Goal: Information Seeking & Learning: Learn about a topic

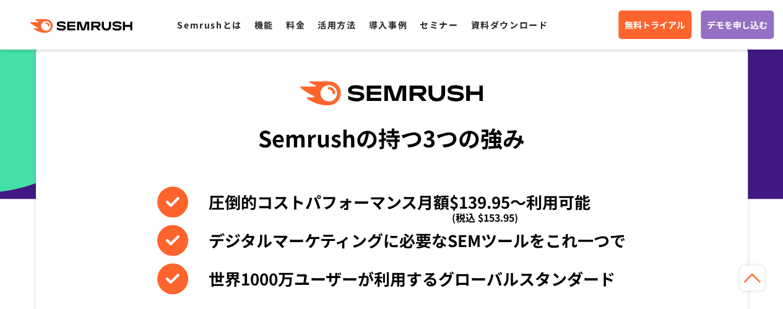
scroll to position [492, 0]
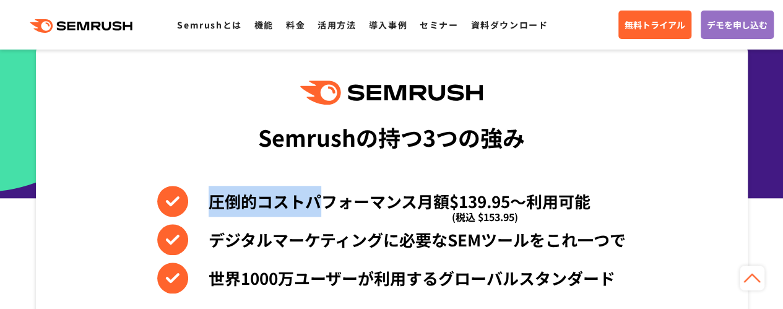
drag, startPoint x: 213, startPoint y: 206, endPoint x: 349, endPoint y: 211, distance: 135.7
click at [349, 211] on li "圧倒的コストパフォーマンス月額$139.95〜利用可能 (税込 $153.95)" at bounding box center [391, 201] width 469 height 31
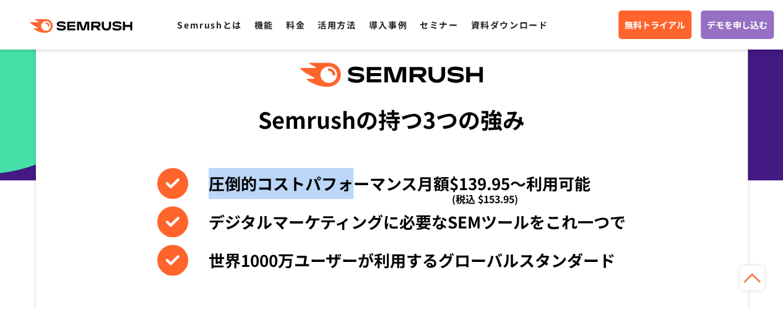
scroll to position [514, 0]
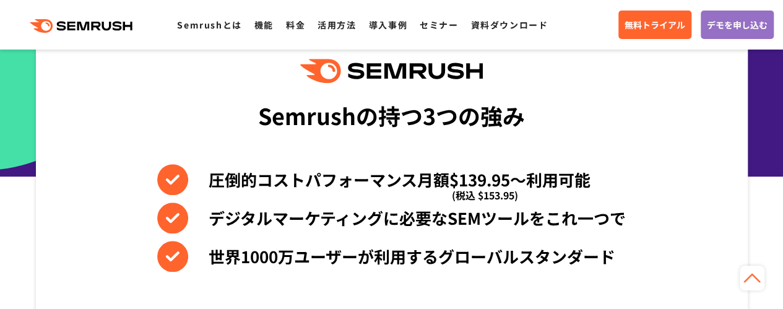
click at [419, 250] on li "世界1000万ユーザーが利用するグローバルスタンダード" at bounding box center [391, 256] width 469 height 31
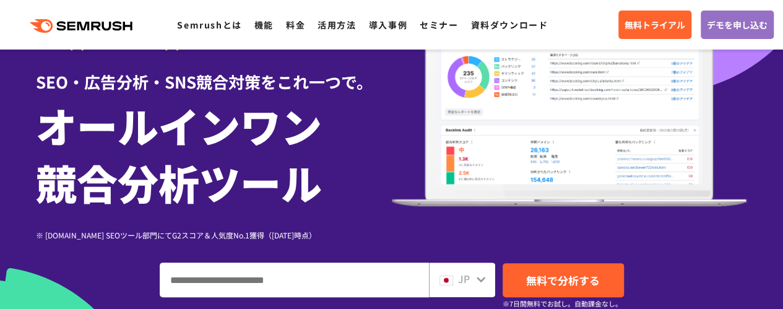
scroll to position [111, 0]
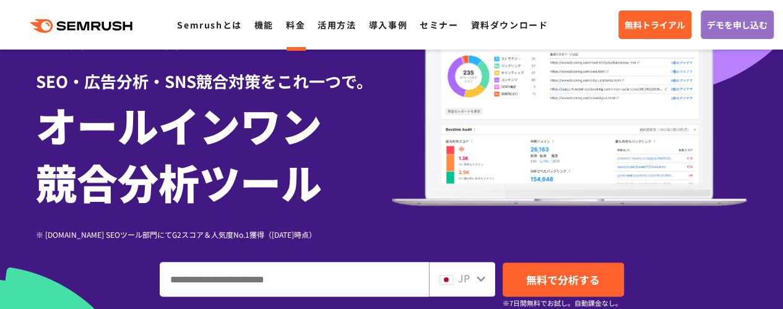
click at [294, 25] on link "料金" at bounding box center [295, 25] width 19 height 12
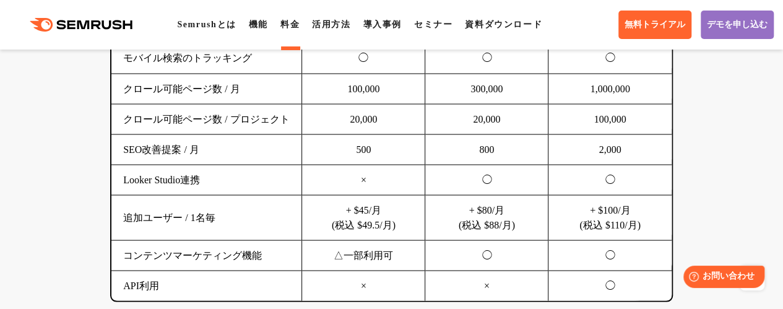
scroll to position [1156, 0]
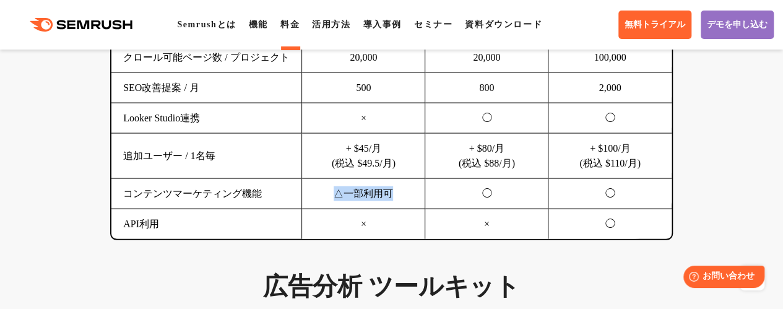
drag, startPoint x: 334, startPoint y: 190, endPoint x: 409, endPoint y: 189, distance: 74.9
click at [409, 189] on td "△一部利用可" at bounding box center [363, 193] width 123 height 30
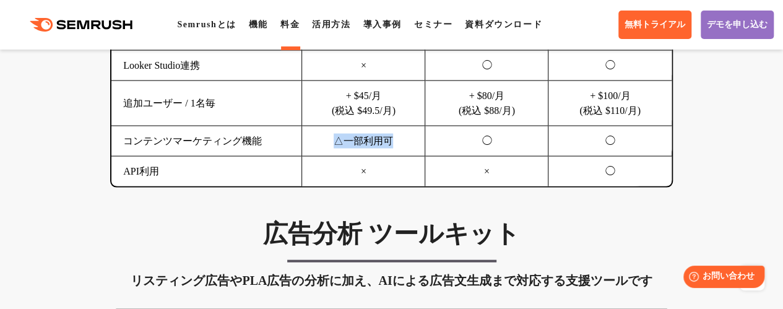
scroll to position [1150, 0]
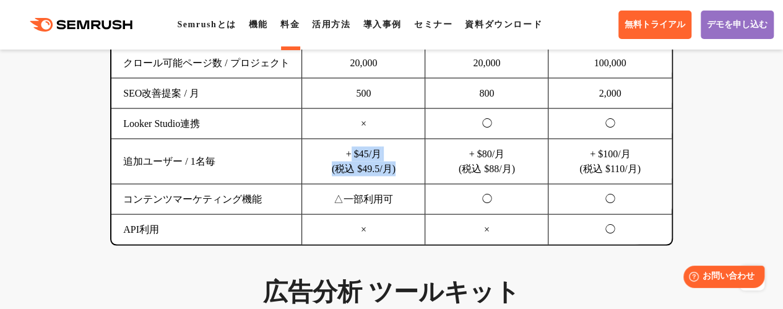
drag, startPoint x: 417, startPoint y: 172, endPoint x: 351, endPoint y: 157, distance: 67.9
click at [351, 157] on td "+ $45/月 (税込 $49.5/月)" at bounding box center [363, 161] width 123 height 45
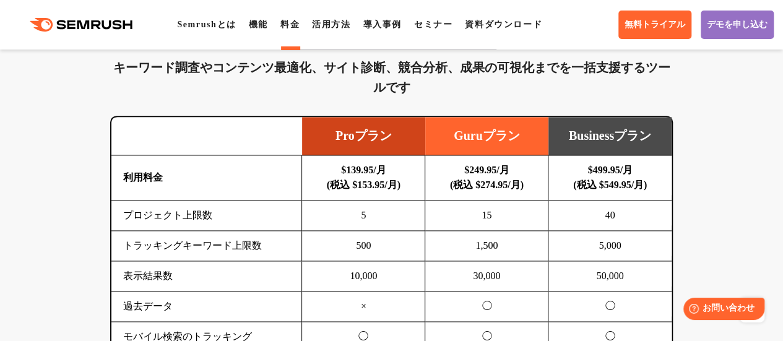
scroll to position [844, 0]
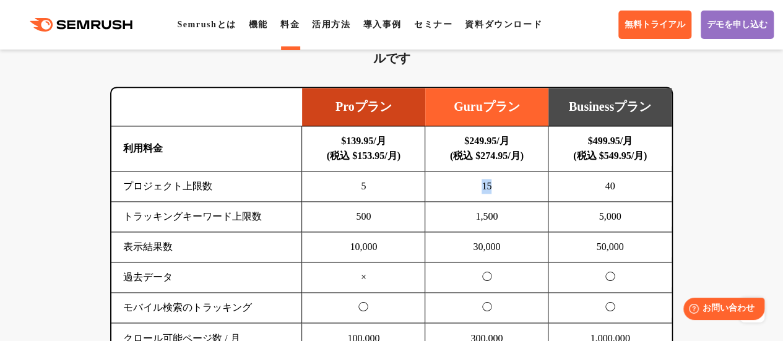
drag, startPoint x: 494, startPoint y: 185, endPoint x: 460, endPoint y: 188, distance: 34.8
click at [460, 188] on td "15" at bounding box center [486, 187] width 123 height 30
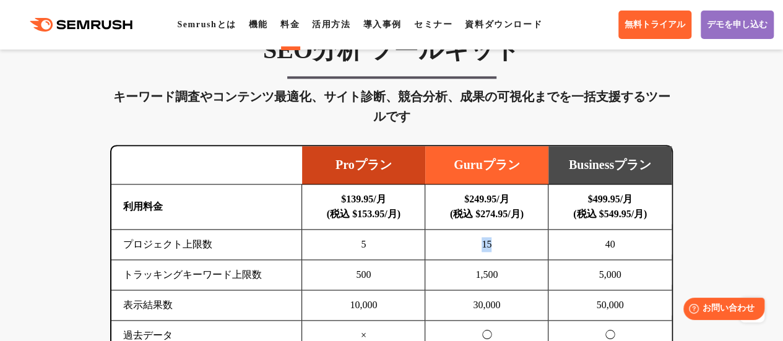
scroll to position [785, 0]
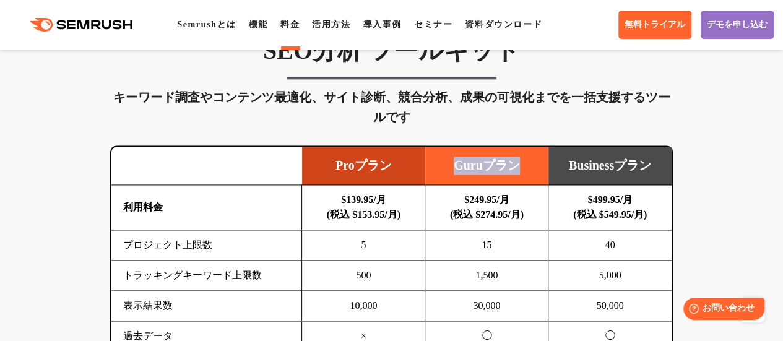
drag, startPoint x: 448, startPoint y: 172, endPoint x: 533, endPoint y: 172, distance: 84.2
click at [533, 172] on td "Guruプラン" at bounding box center [486, 166] width 123 height 38
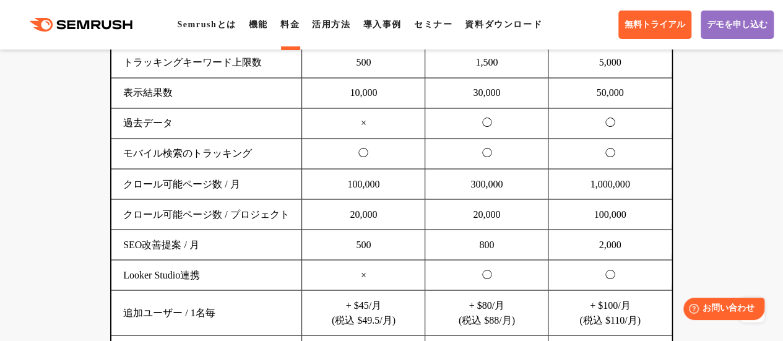
scroll to position [1032, 0]
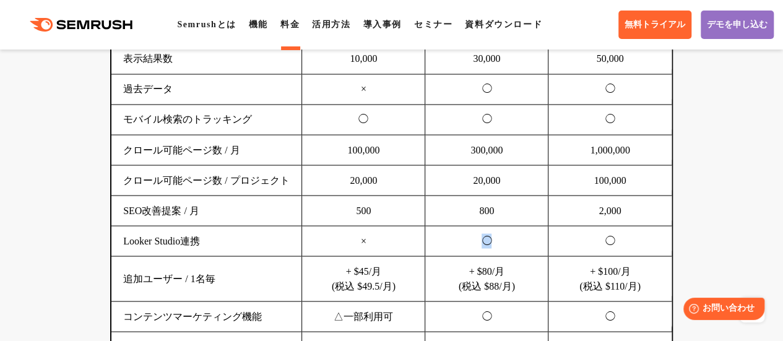
drag, startPoint x: 473, startPoint y: 237, endPoint x: 530, endPoint y: 242, distance: 57.1
click at [530, 242] on td "◯" at bounding box center [486, 241] width 123 height 30
drag, startPoint x: 505, startPoint y: 278, endPoint x: 475, endPoint y: 271, distance: 31.1
click at [475, 271] on td "+ $80/月 (税込 $88/月)" at bounding box center [486, 278] width 123 height 45
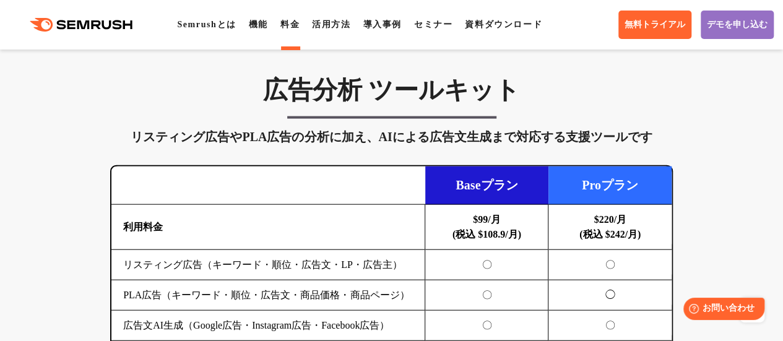
scroll to position [1348, 0]
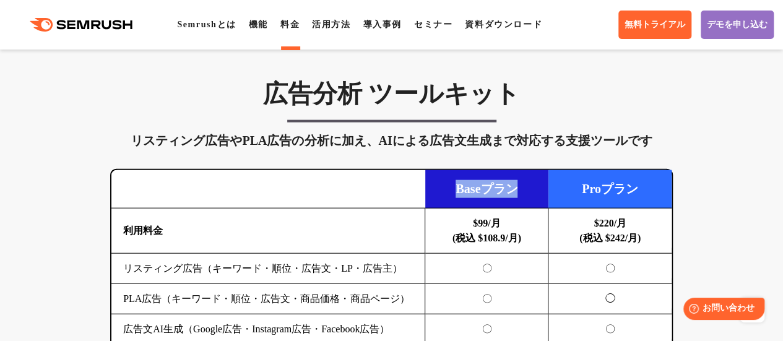
drag, startPoint x: 454, startPoint y: 189, endPoint x: 539, endPoint y: 194, distance: 85.6
click at [539, 194] on td "Baseプラン" at bounding box center [486, 189] width 123 height 38
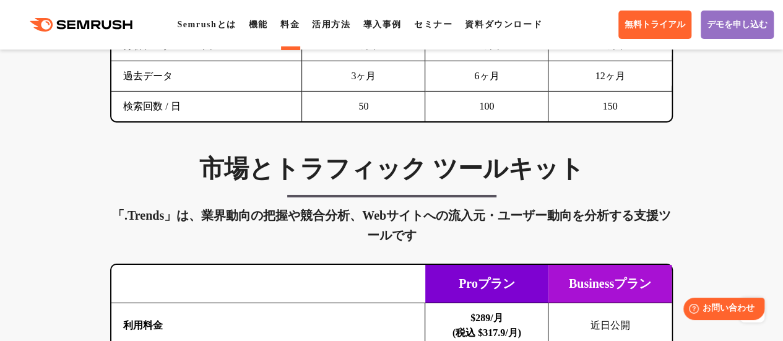
scroll to position [2065, 0]
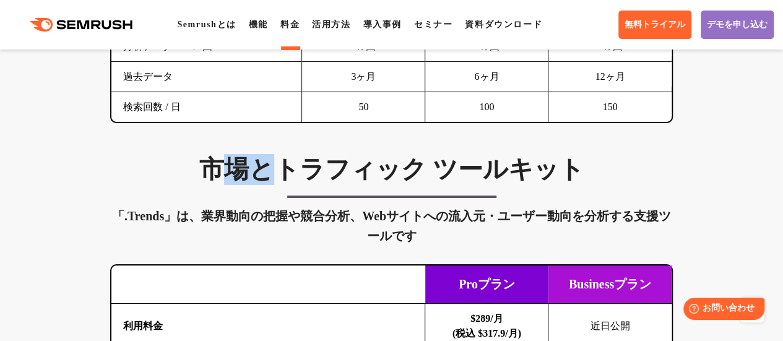
drag, startPoint x: 217, startPoint y: 191, endPoint x: 289, endPoint y: 198, distance: 72.2
click at [289, 185] on h3 "市場とトラフィック ツールキット" at bounding box center [391, 169] width 563 height 31
click at [329, 246] on div "「.Trends」は、業界動向の把握や競合分析、Webサイトへの流入元・ユーザー動向を分析する支援ツールです" at bounding box center [391, 226] width 563 height 40
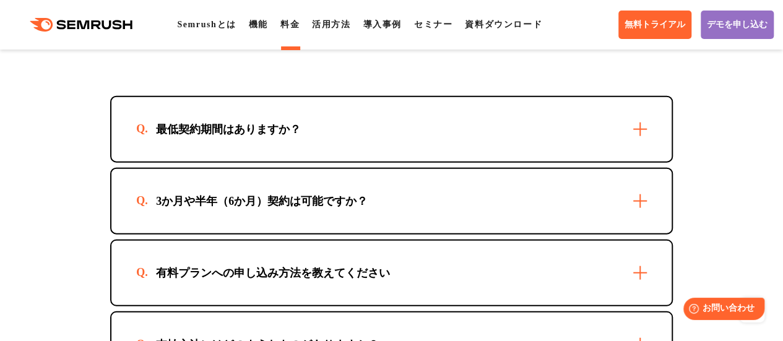
scroll to position [3776, 0]
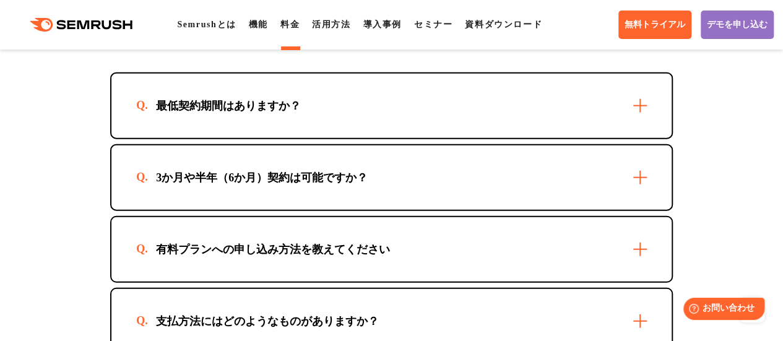
click at [503, 236] on div "最低契約期間はありますか？ 最短1か月からご利用いただけます。 3か月や半年（6か月）契約は可能ですか？ 可能です。お申込方法について個別にご案内しますので、…" at bounding box center [391, 249] width 563 height 354
click at [528, 210] on div "3か月や半年（6か月）契約は可能ですか？" at bounding box center [391, 178] width 560 height 64
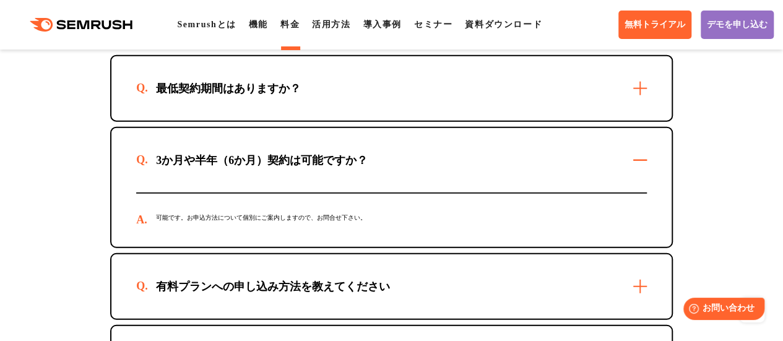
scroll to position [3792, 0]
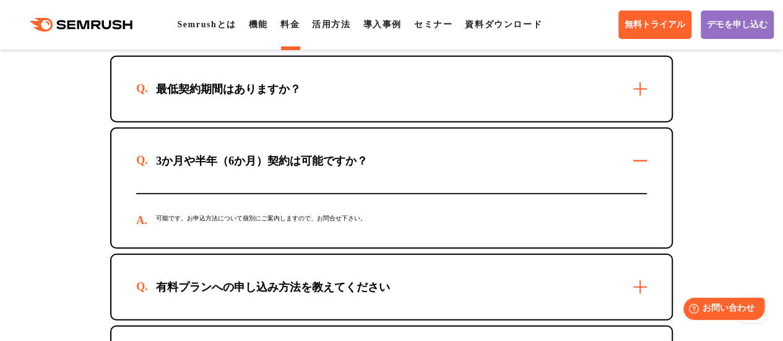
click at [642, 176] on div "3か月や半年（6か月）契約は可能ですか？" at bounding box center [391, 161] width 560 height 64
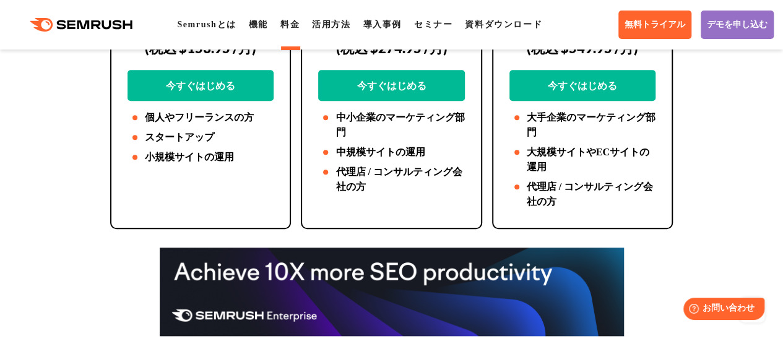
scroll to position [0, 0]
